Goal: Information Seeking & Learning: Learn about a topic

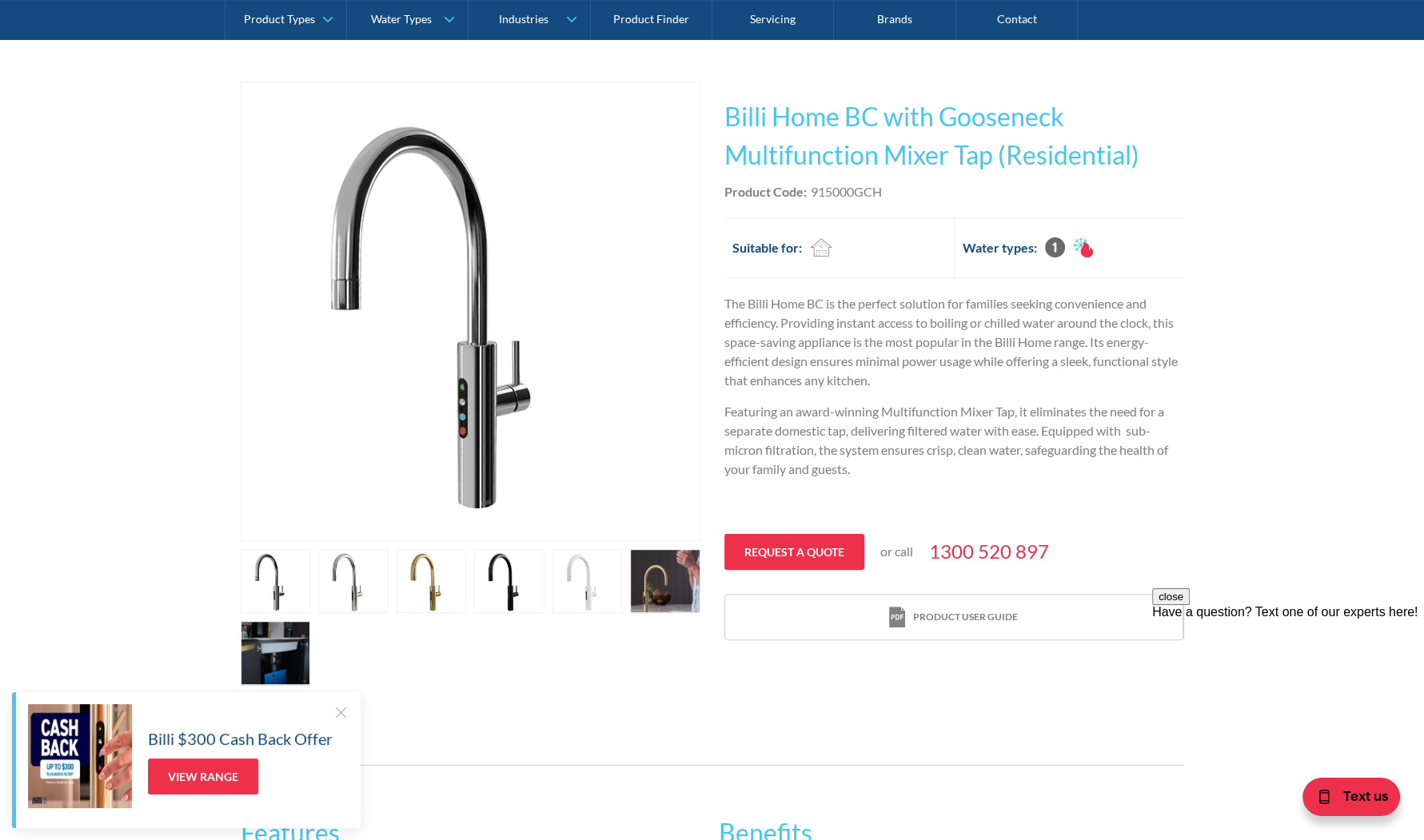
scroll to position [400, 0]
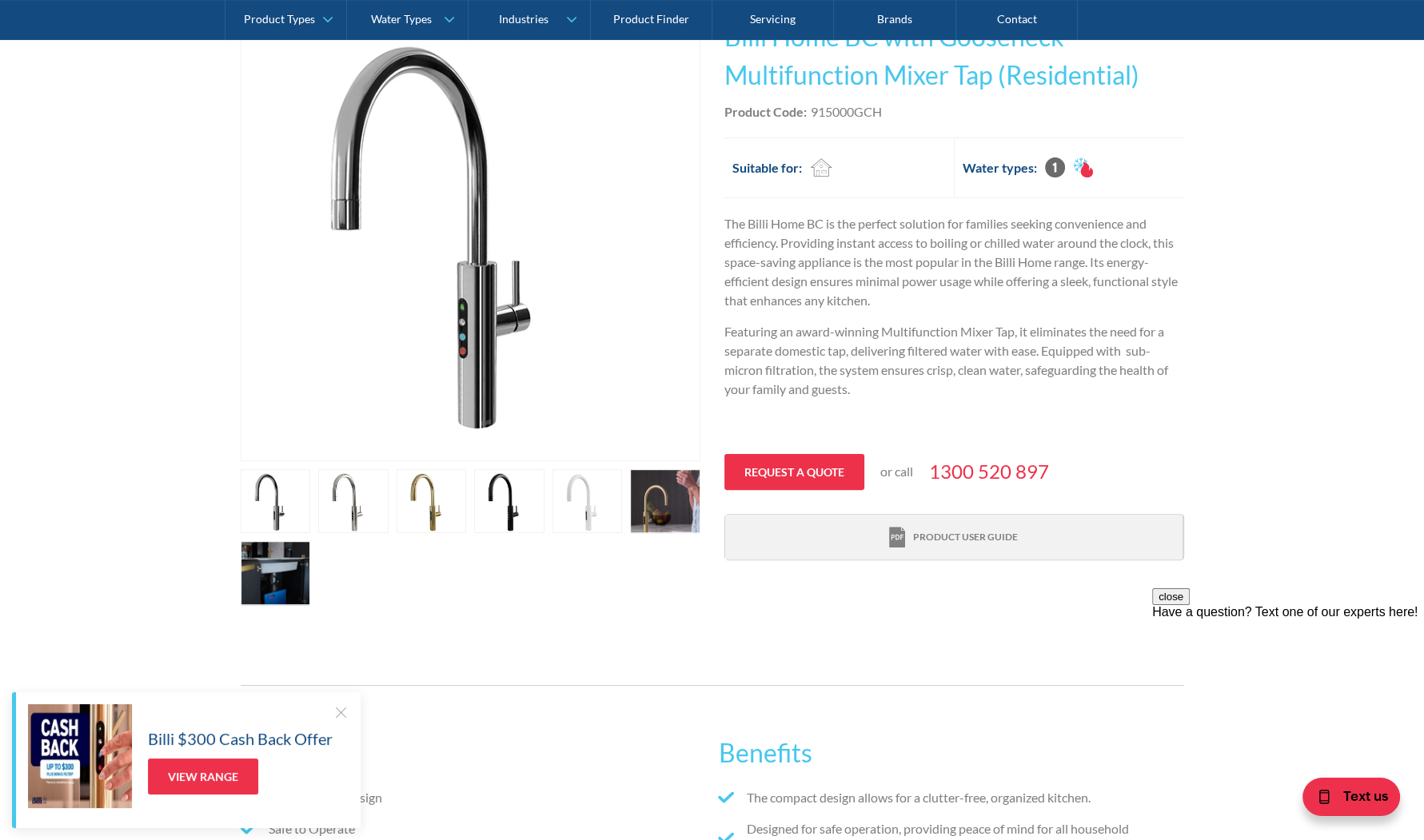
click at [959, 532] on div "Product user guide" at bounding box center [965, 537] width 105 height 15
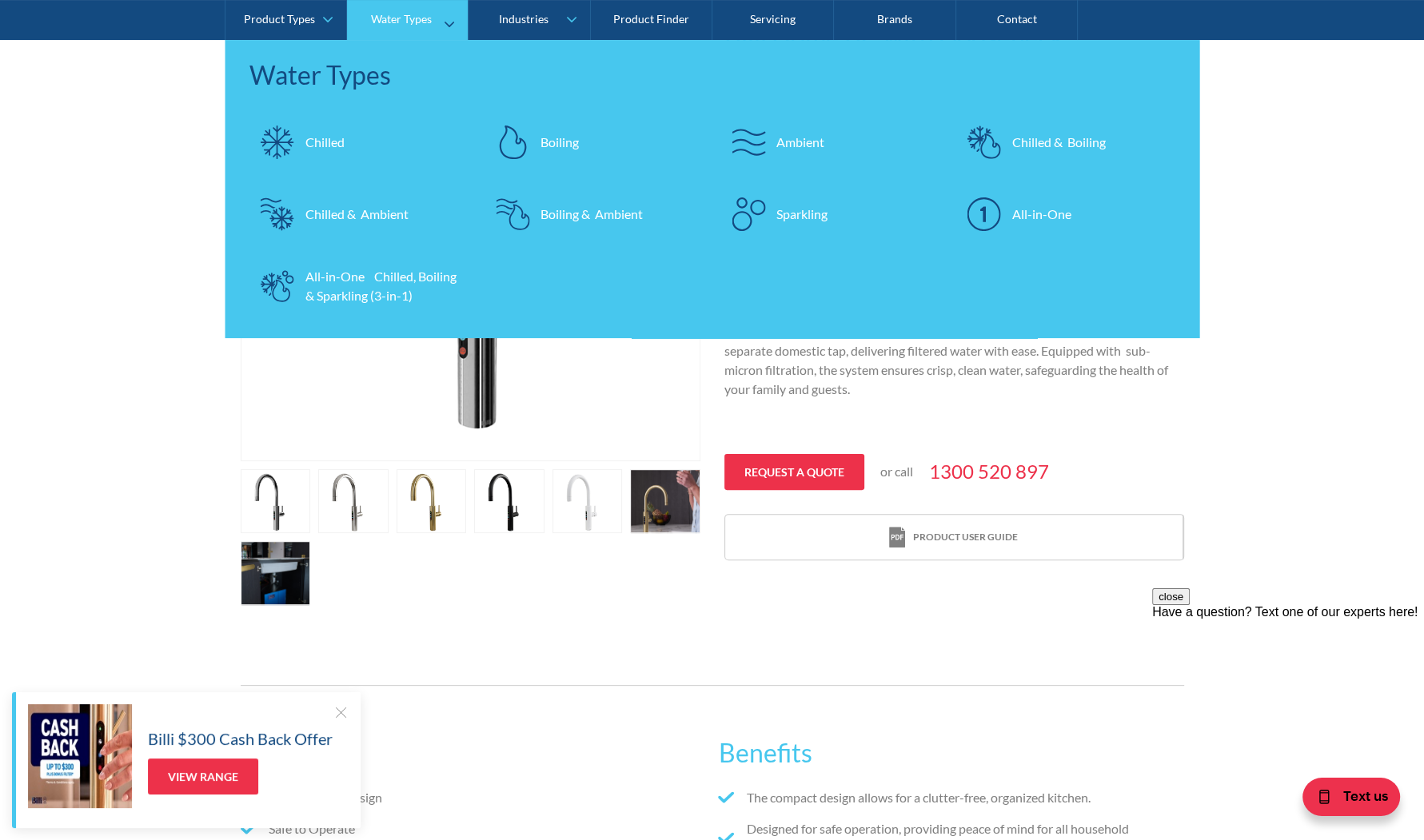
scroll to position [0, 0]
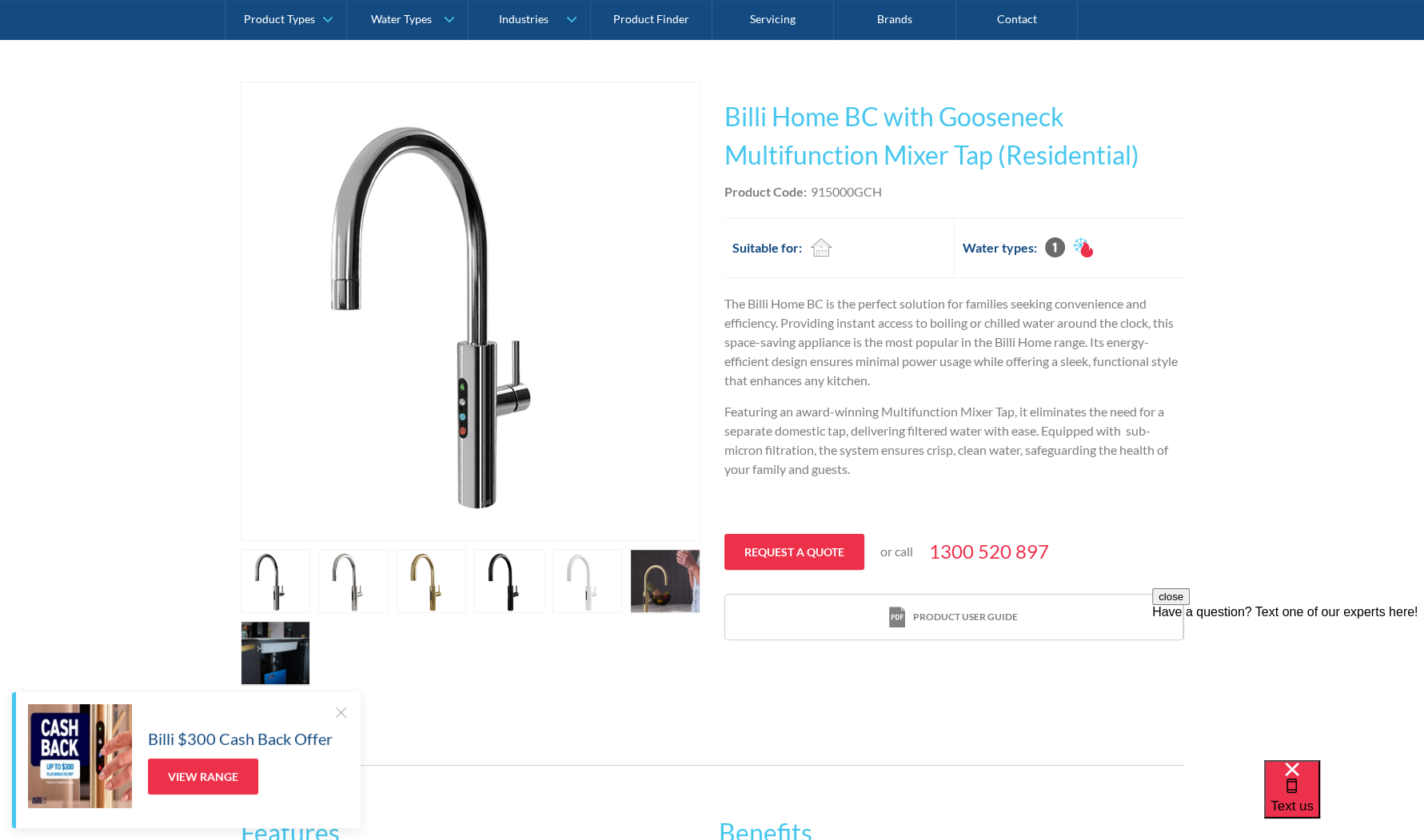
click at [503, 582] on link "open lightbox" at bounding box center [509, 581] width 71 height 64
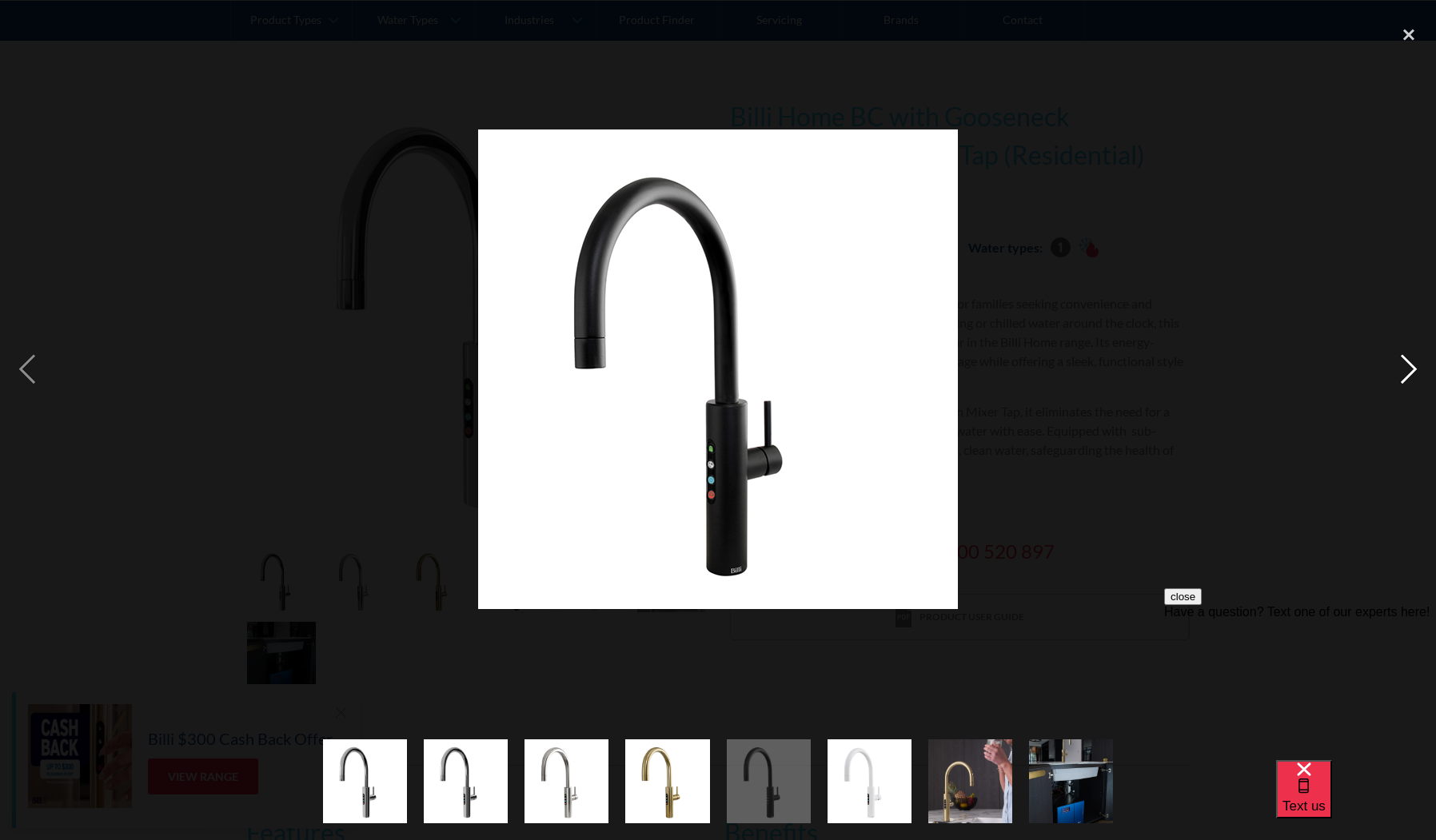
click at [1408, 364] on div "next image" at bounding box center [1408, 369] width 54 height 706
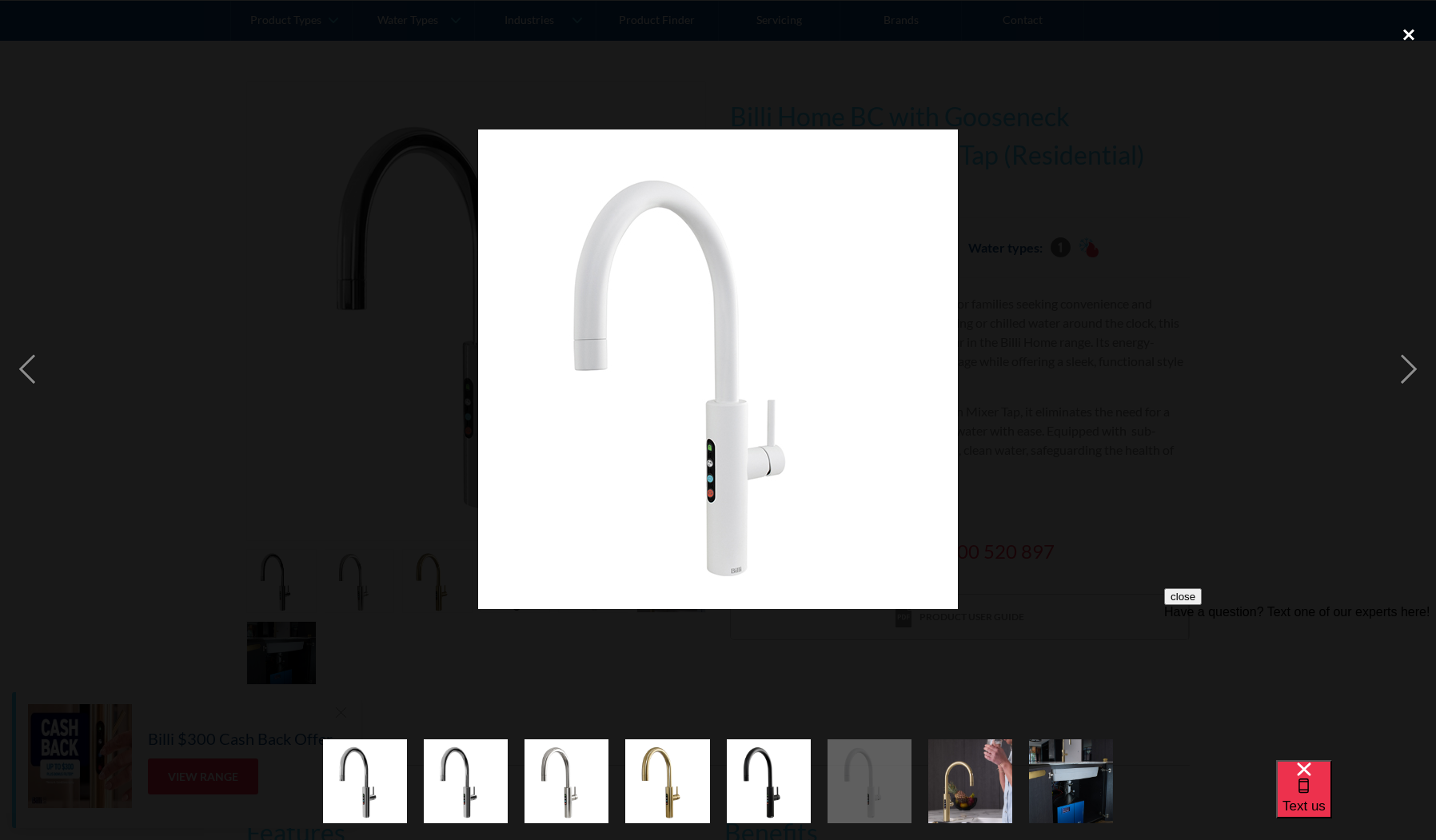
click at [1408, 29] on div "close lightbox" at bounding box center [1408, 34] width 54 height 35
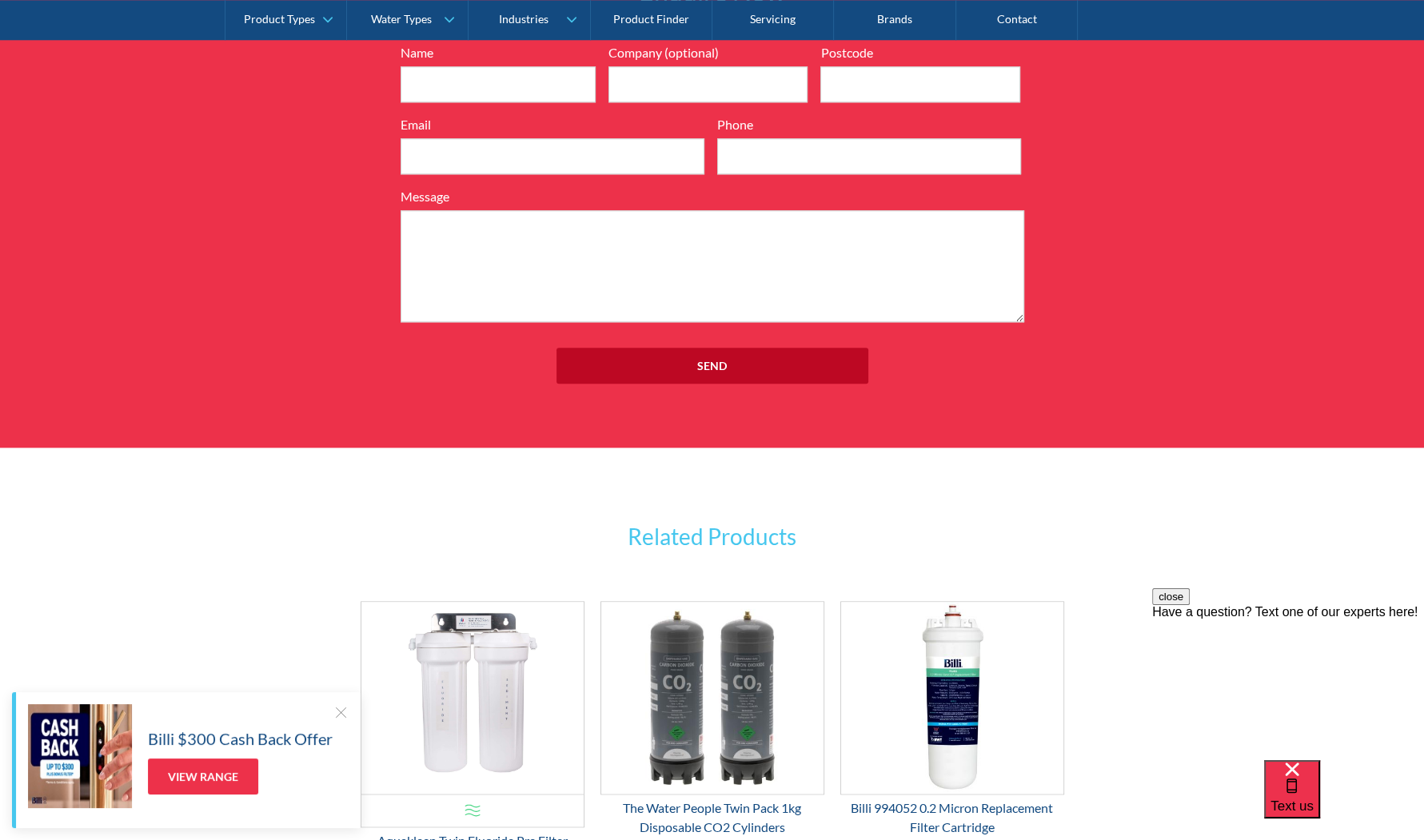
scroll to position [2318, 0]
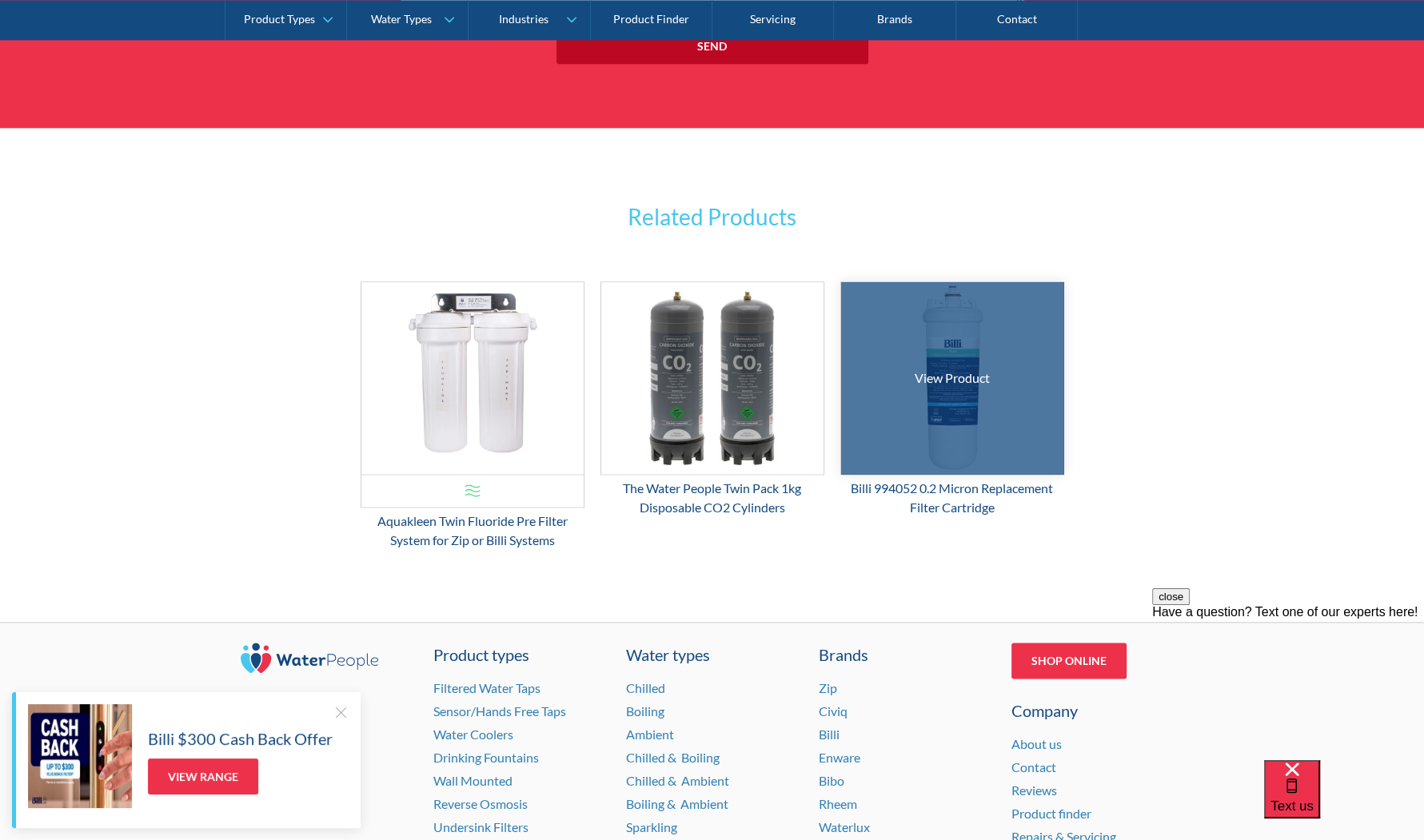
click at [959, 375] on div "View Product" at bounding box center [952, 378] width 75 height 19
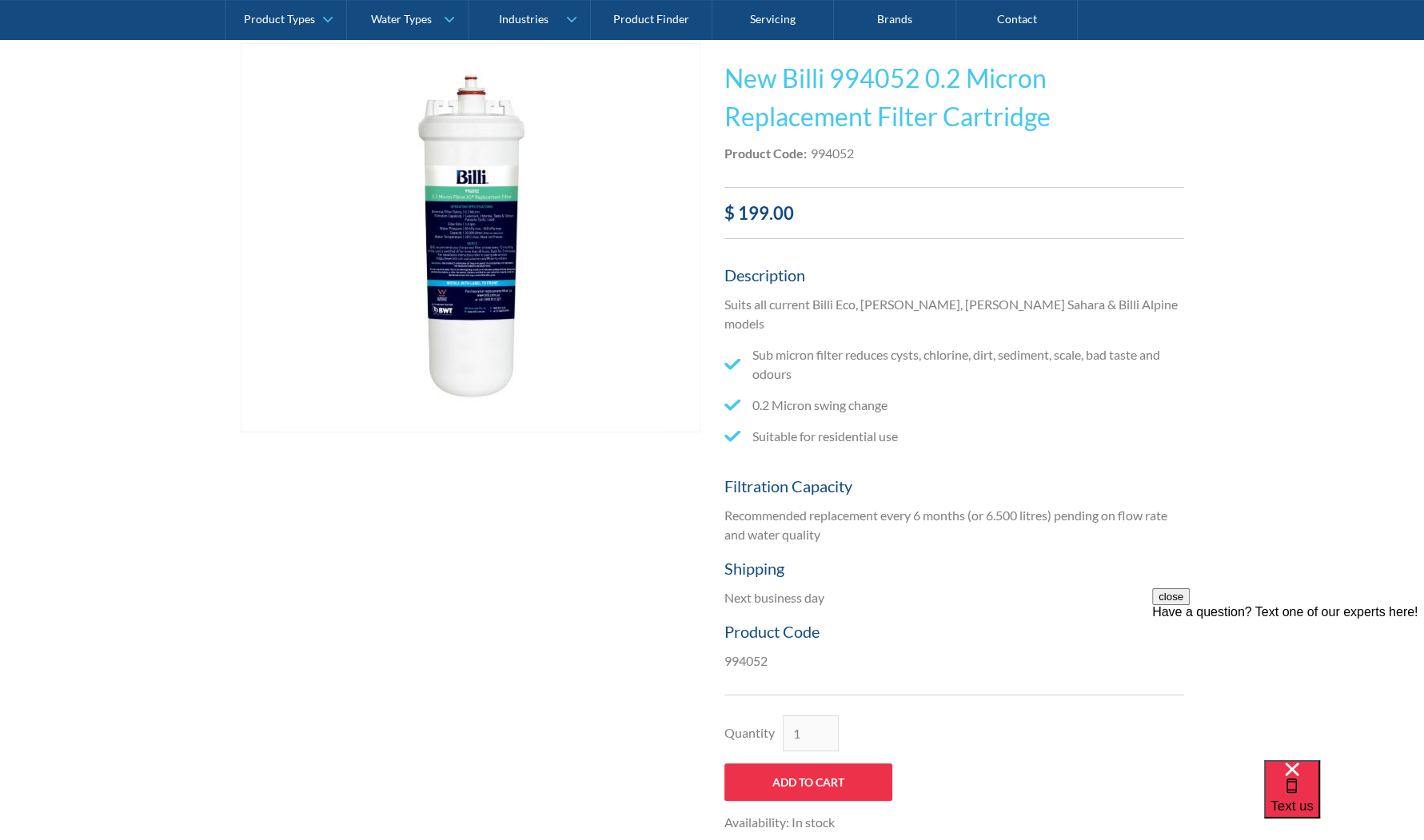
scroll to position [400, 0]
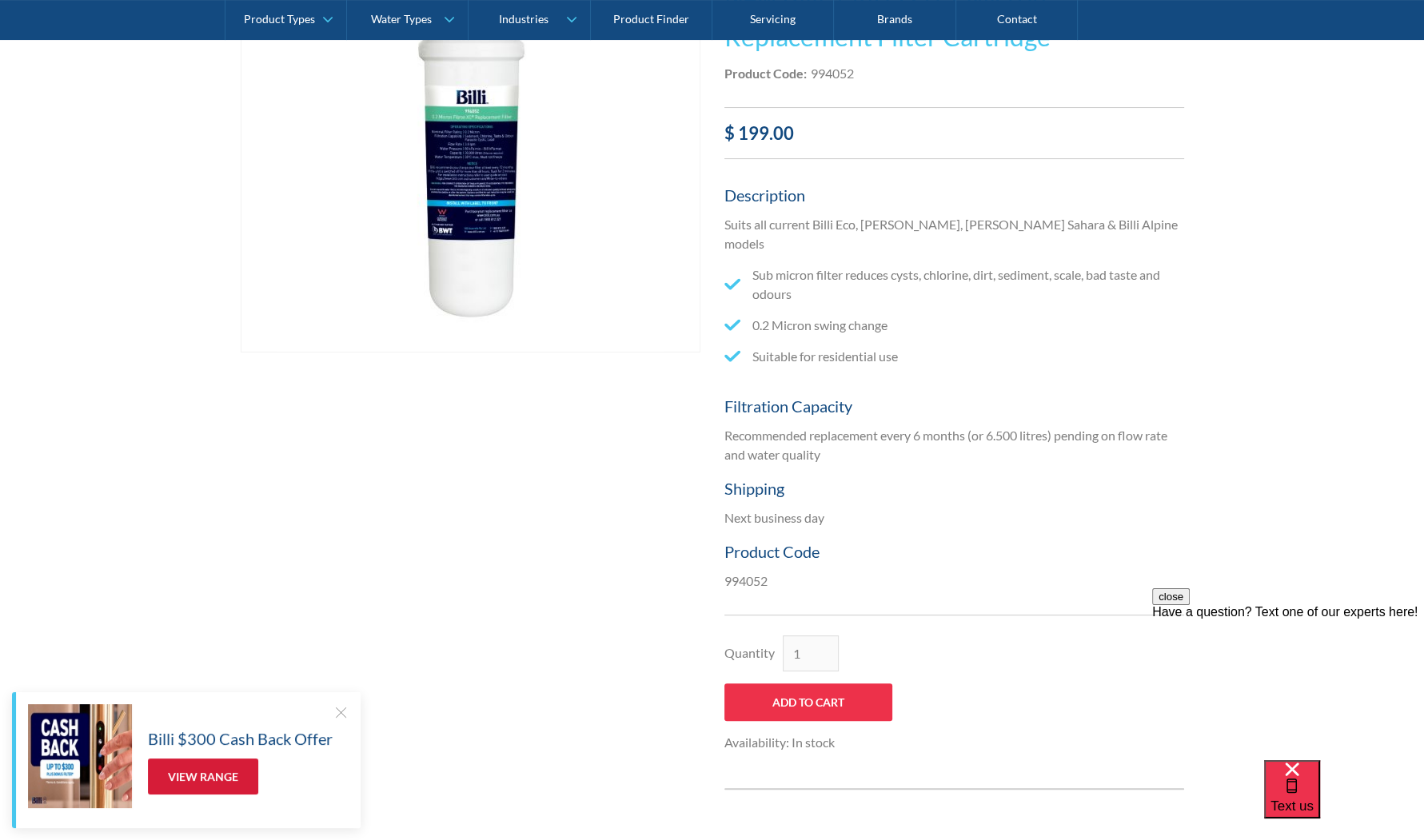
click at [209, 770] on link "View Range" at bounding box center [203, 776] width 110 height 36
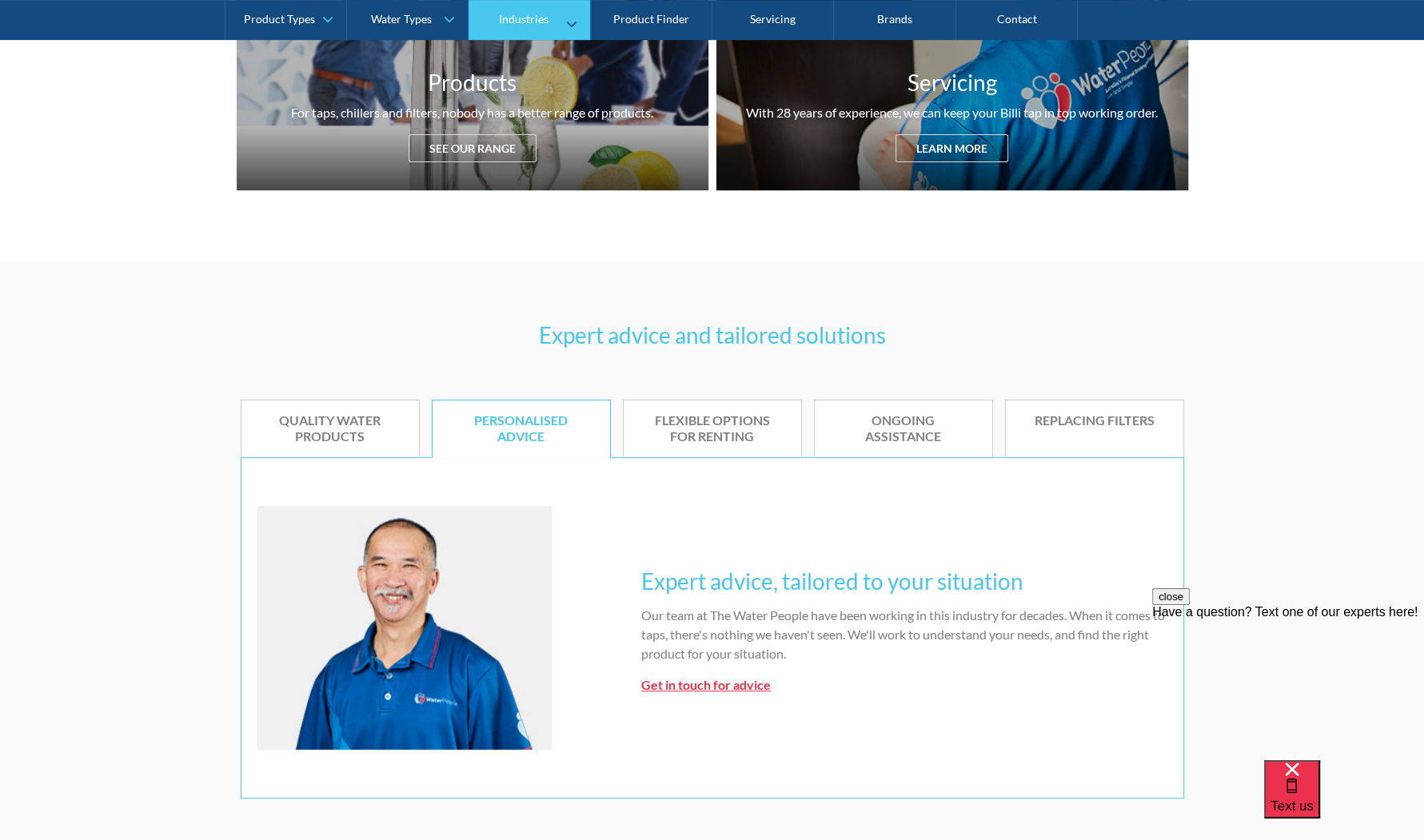
scroll to position [160, 0]
